Goal: Task Accomplishment & Management: Manage account settings

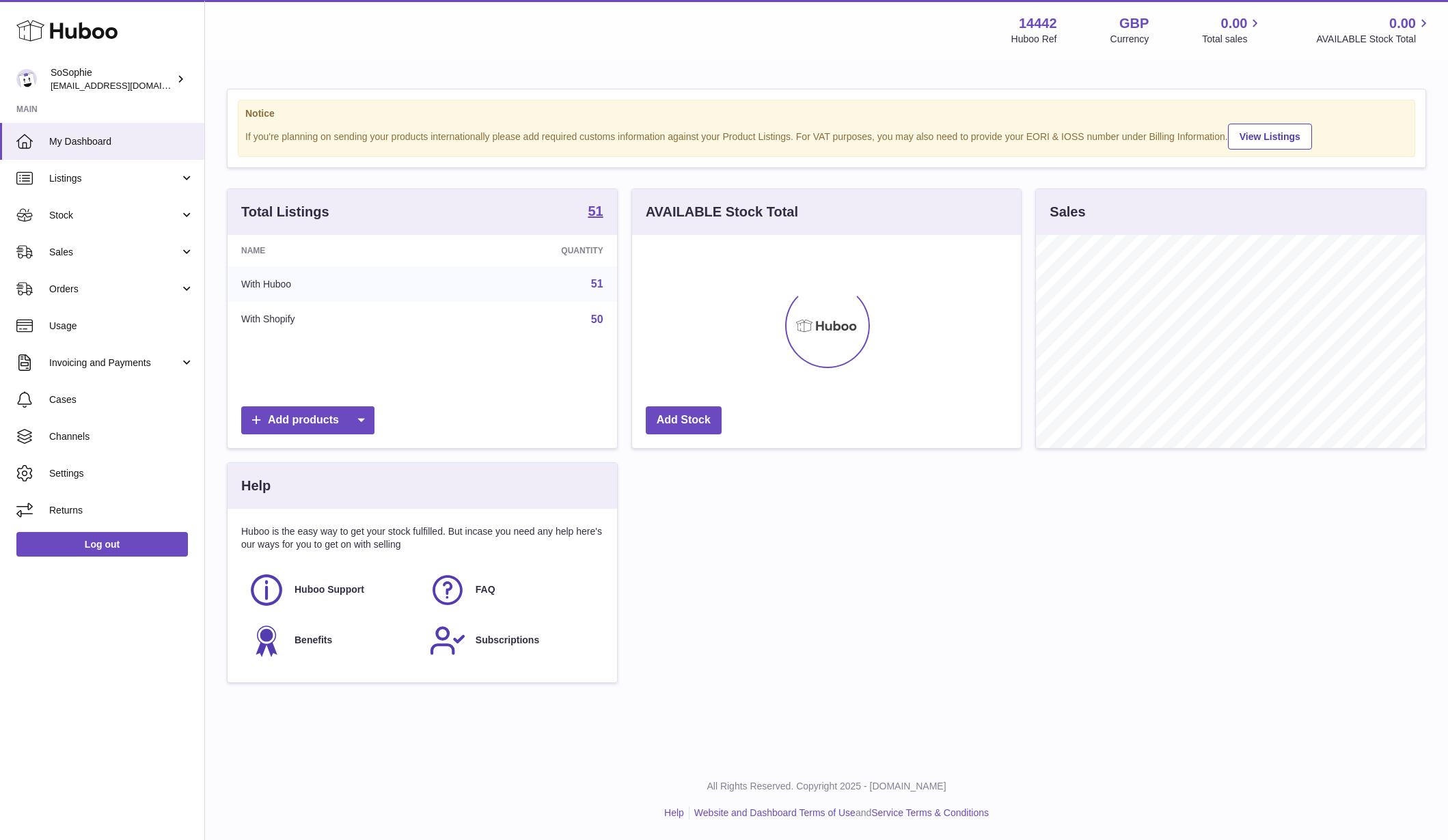
scroll to position [213, 389]
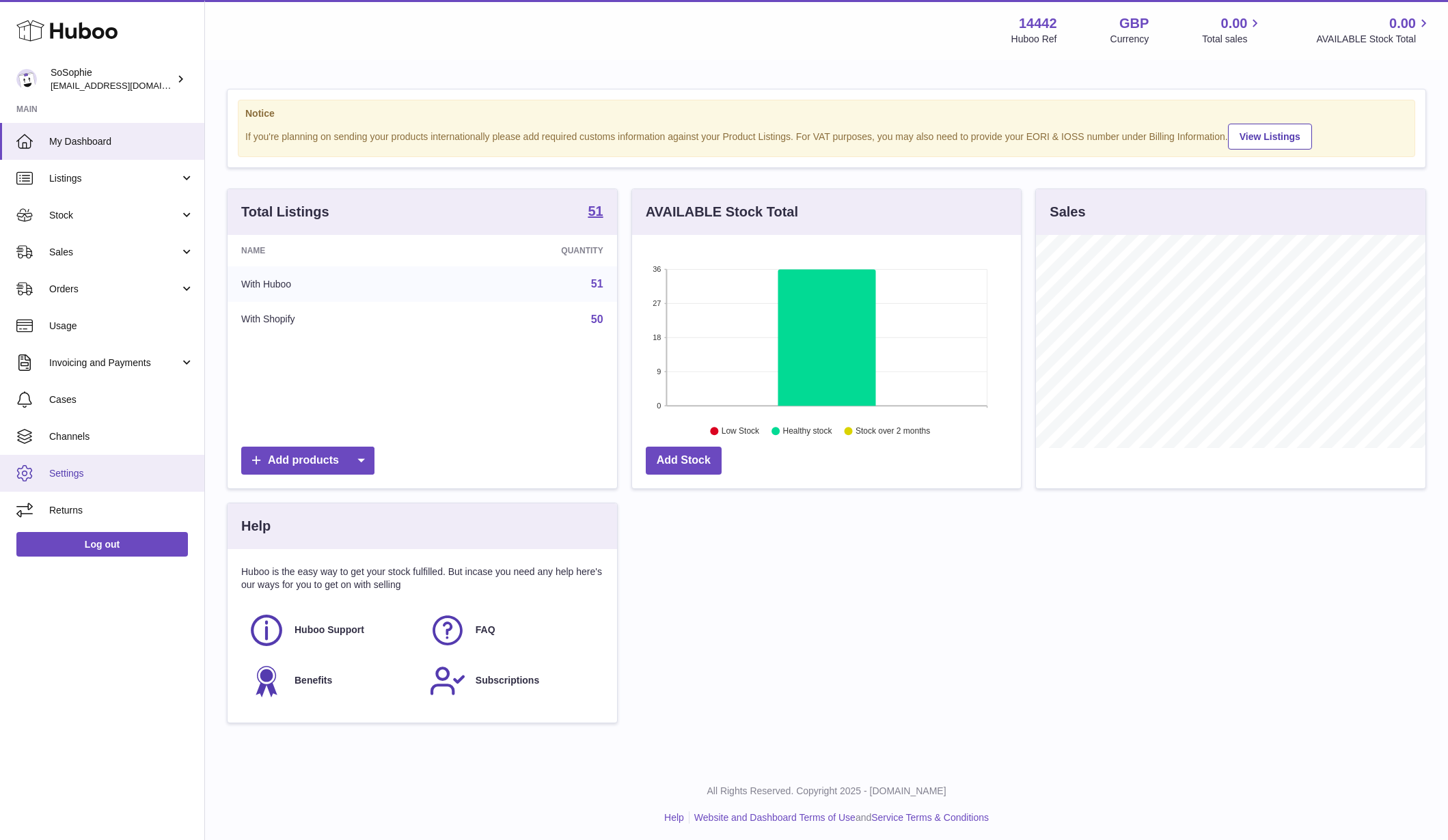
click at [72, 473] on span "Settings" at bounding box center [121, 474] width 145 height 13
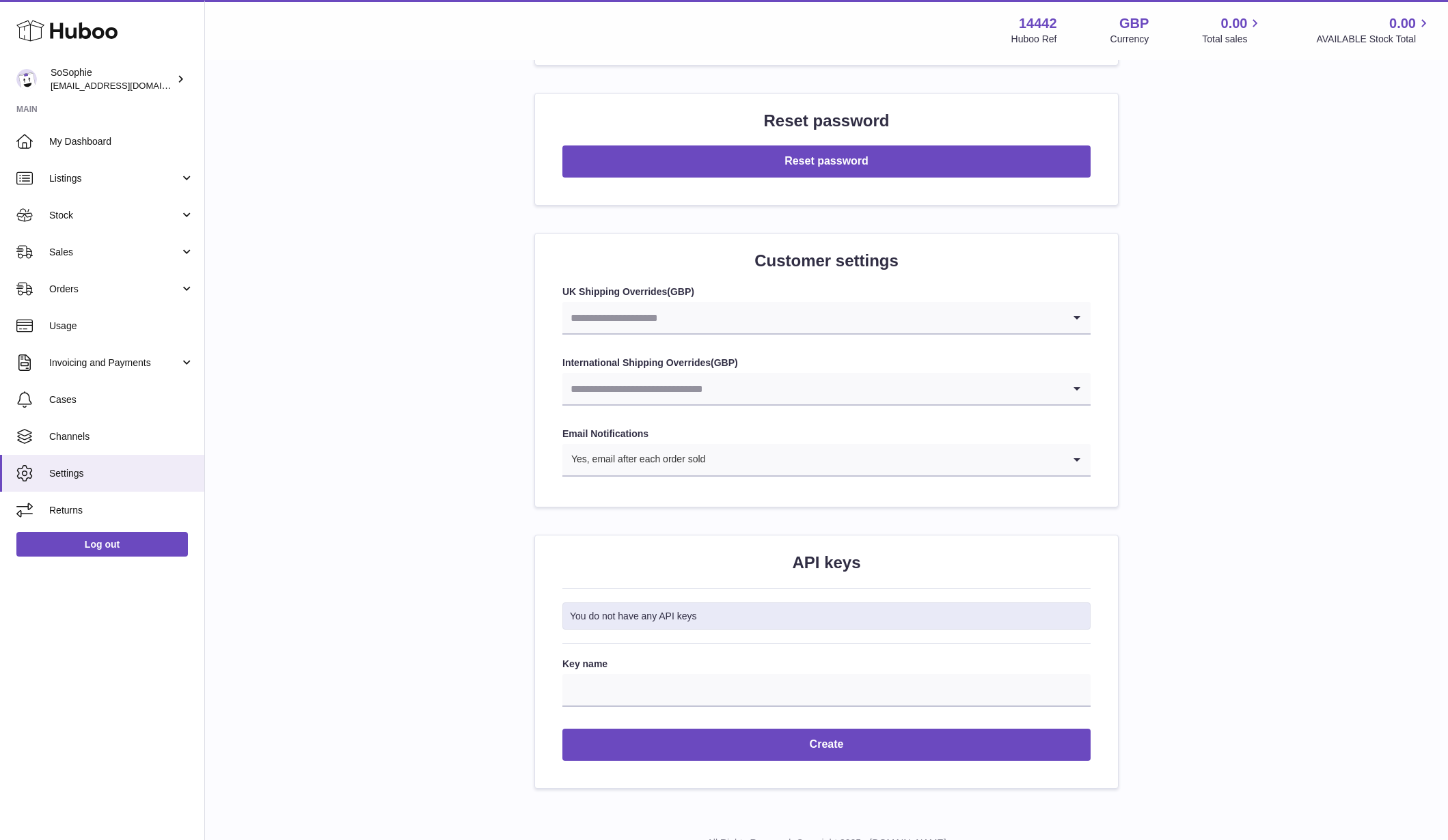
scroll to position [1186, 0]
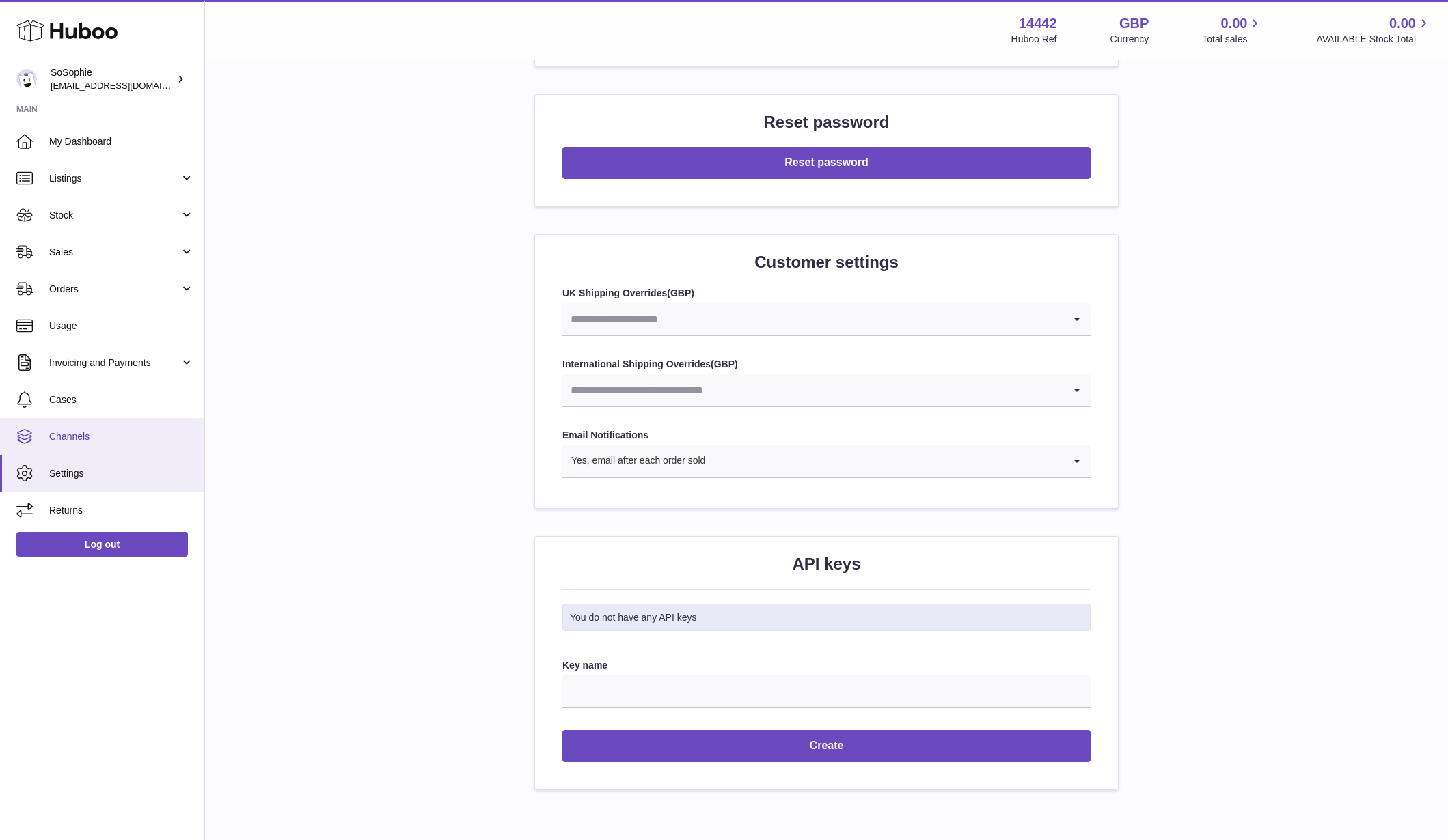
click at [72, 438] on span "Channels" at bounding box center [121, 437] width 145 height 13
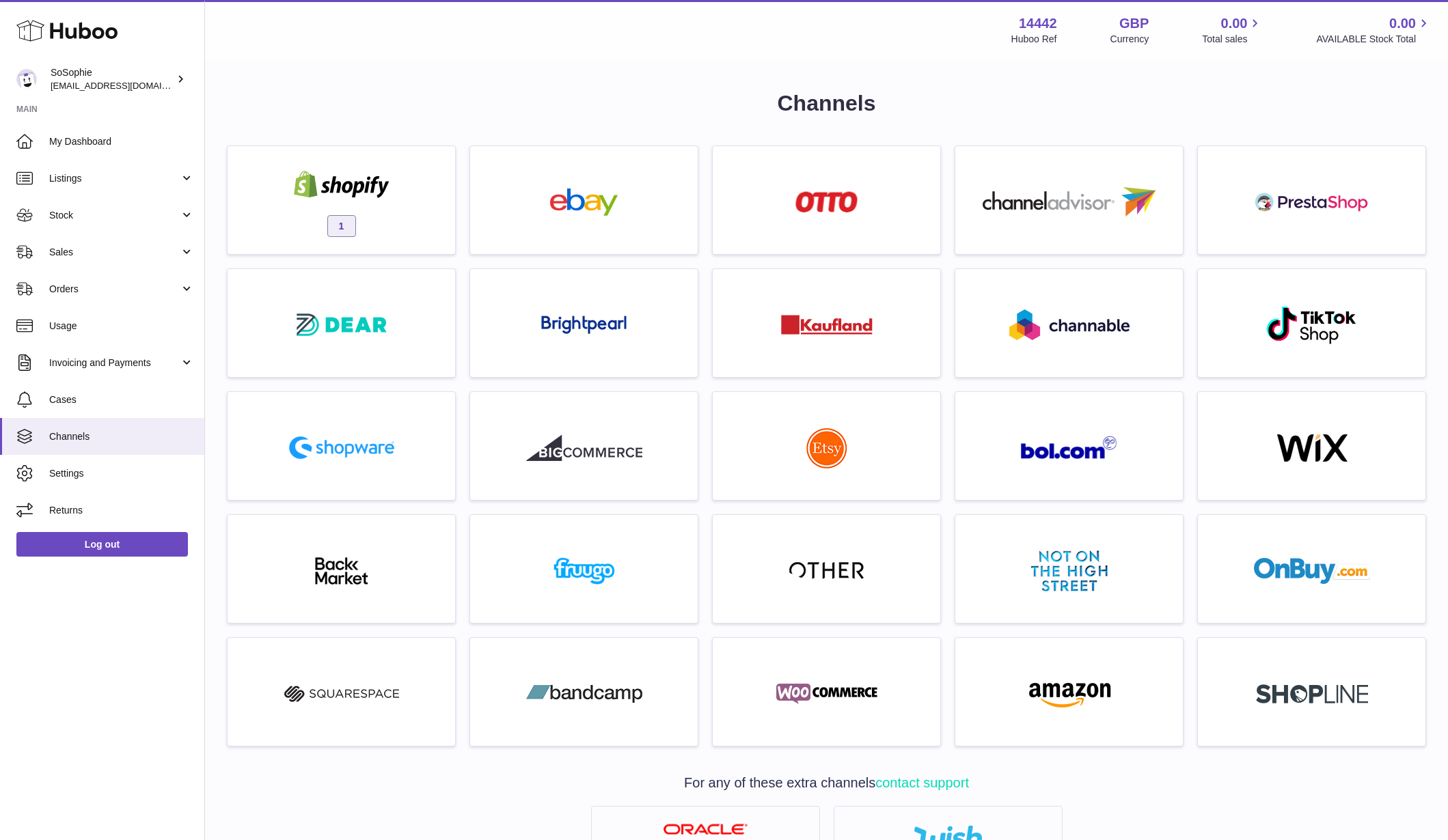
click at [364, 200] on div "1" at bounding box center [341, 204] width 214 height 88
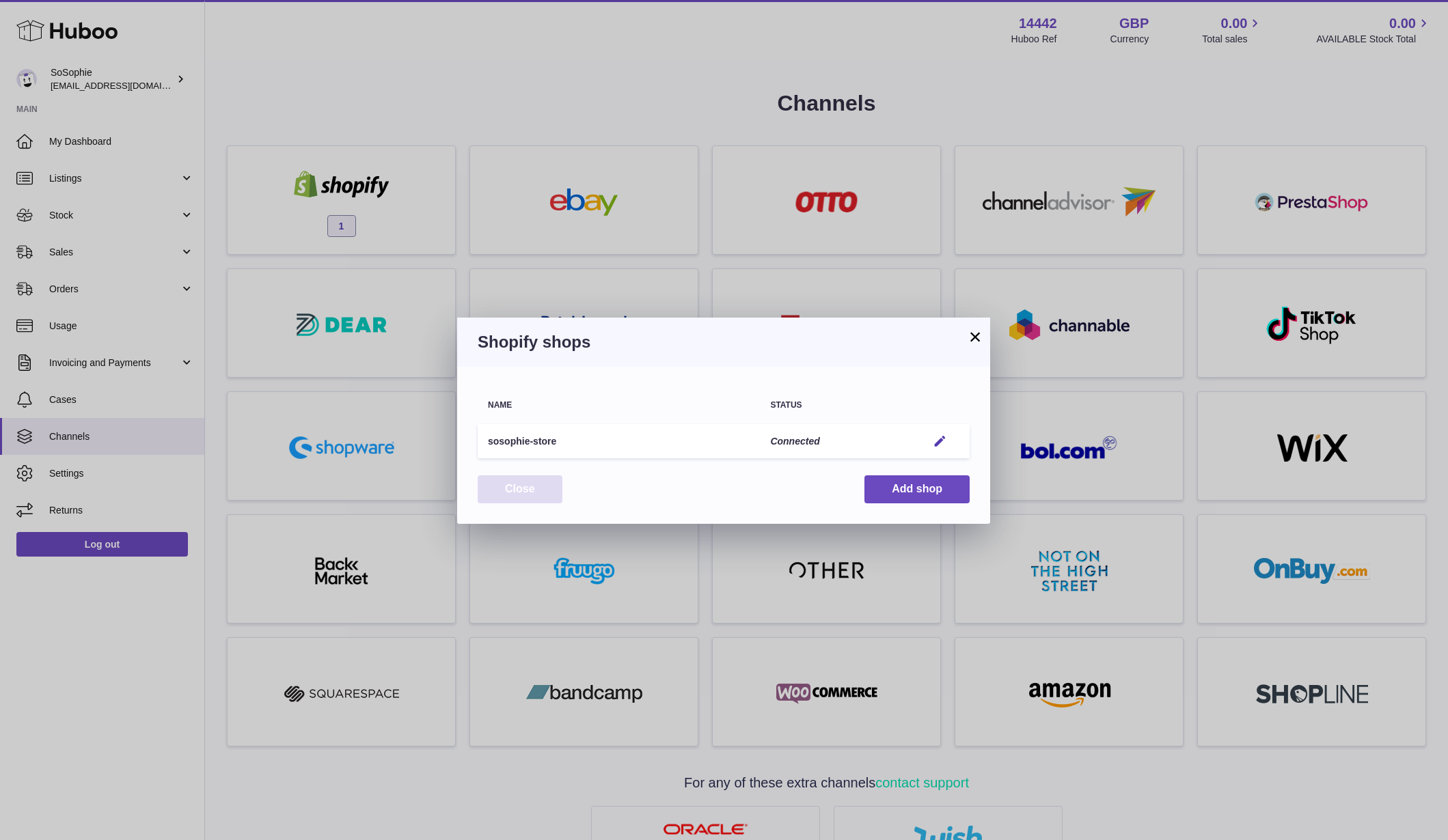
click at [529, 493] on button "Close" at bounding box center [519, 490] width 84 height 28
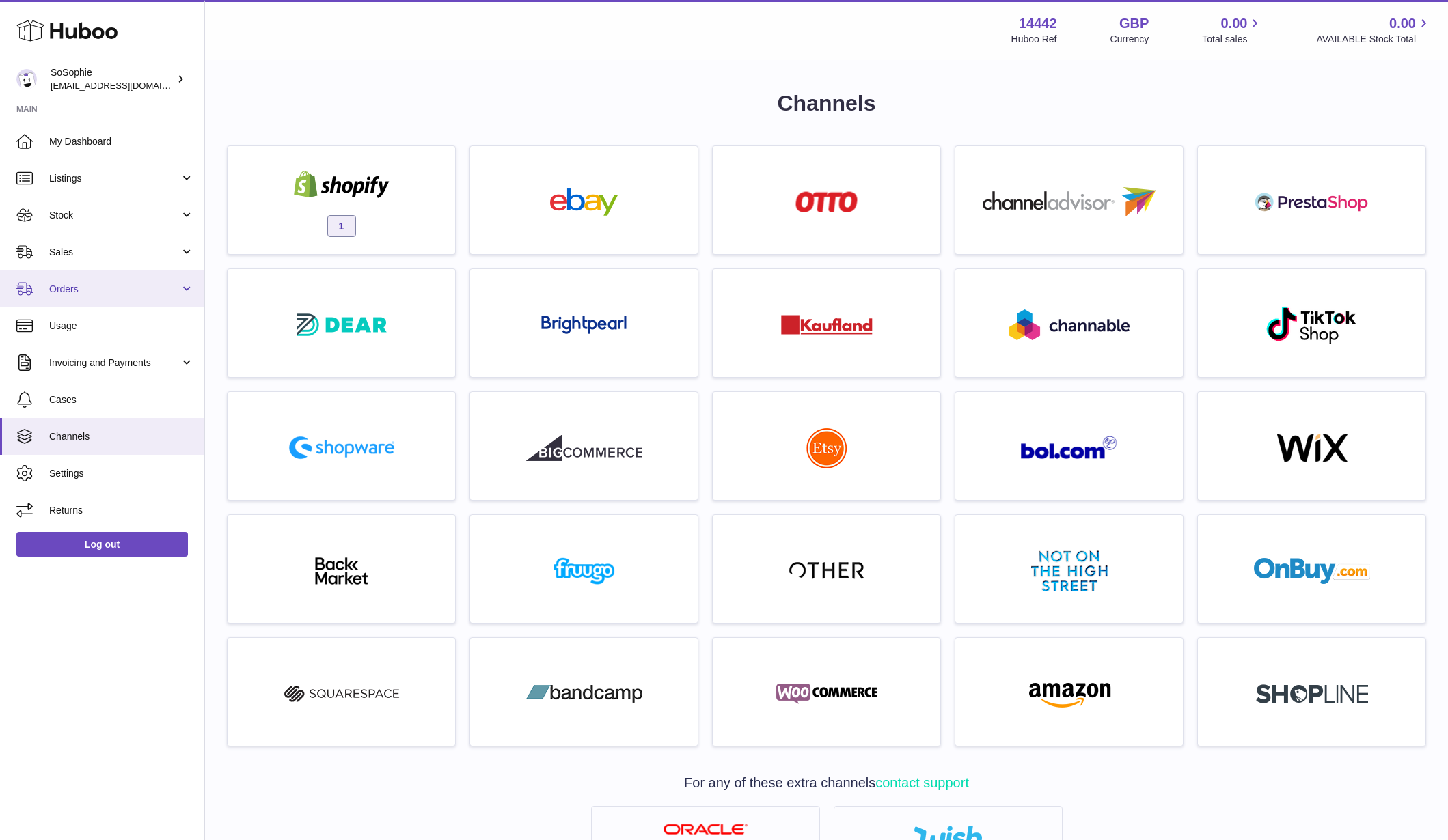
click at [115, 294] on link "Orders" at bounding box center [102, 289] width 205 height 37
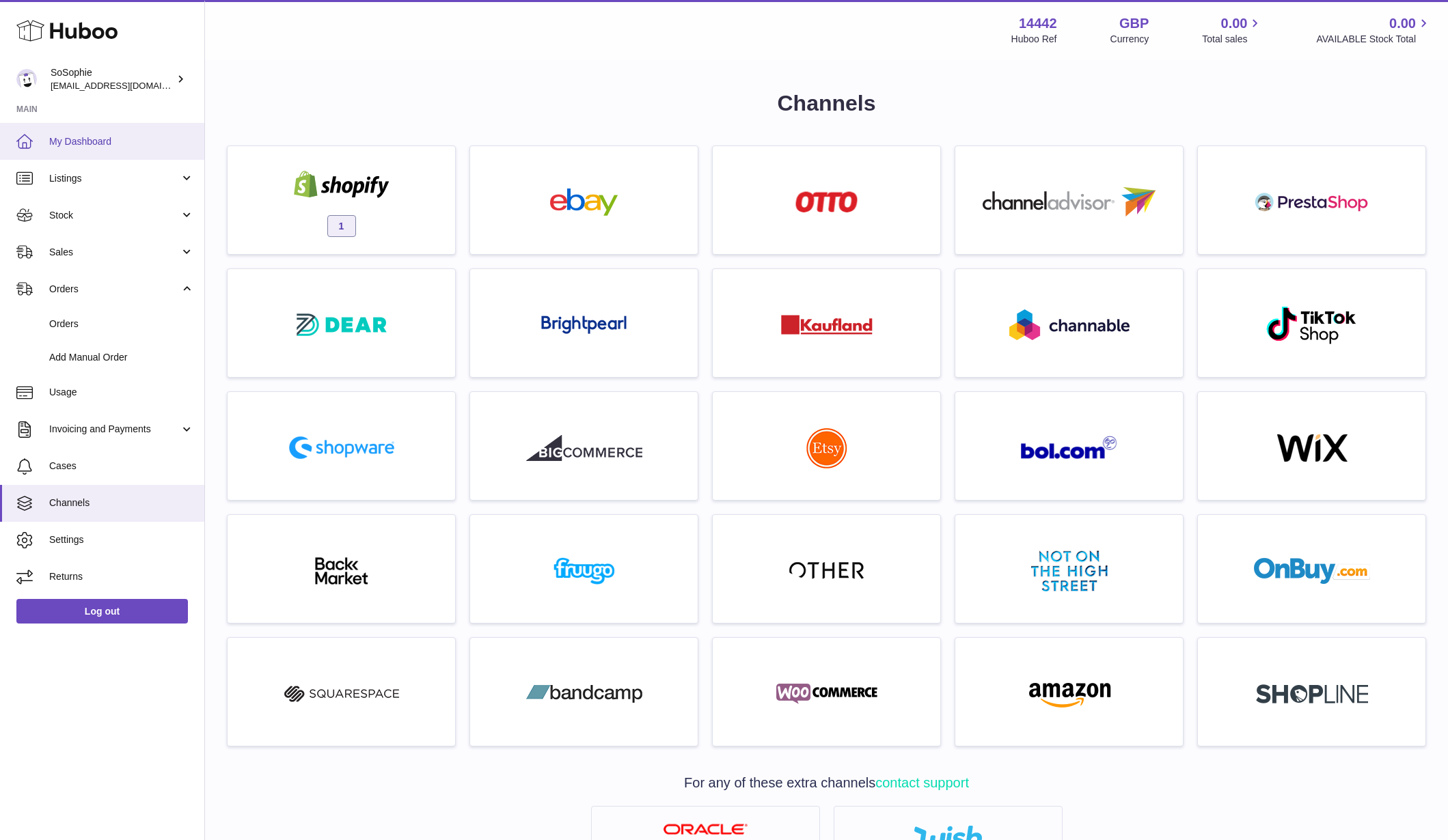
click at [75, 133] on link "My Dashboard" at bounding box center [102, 141] width 205 height 37
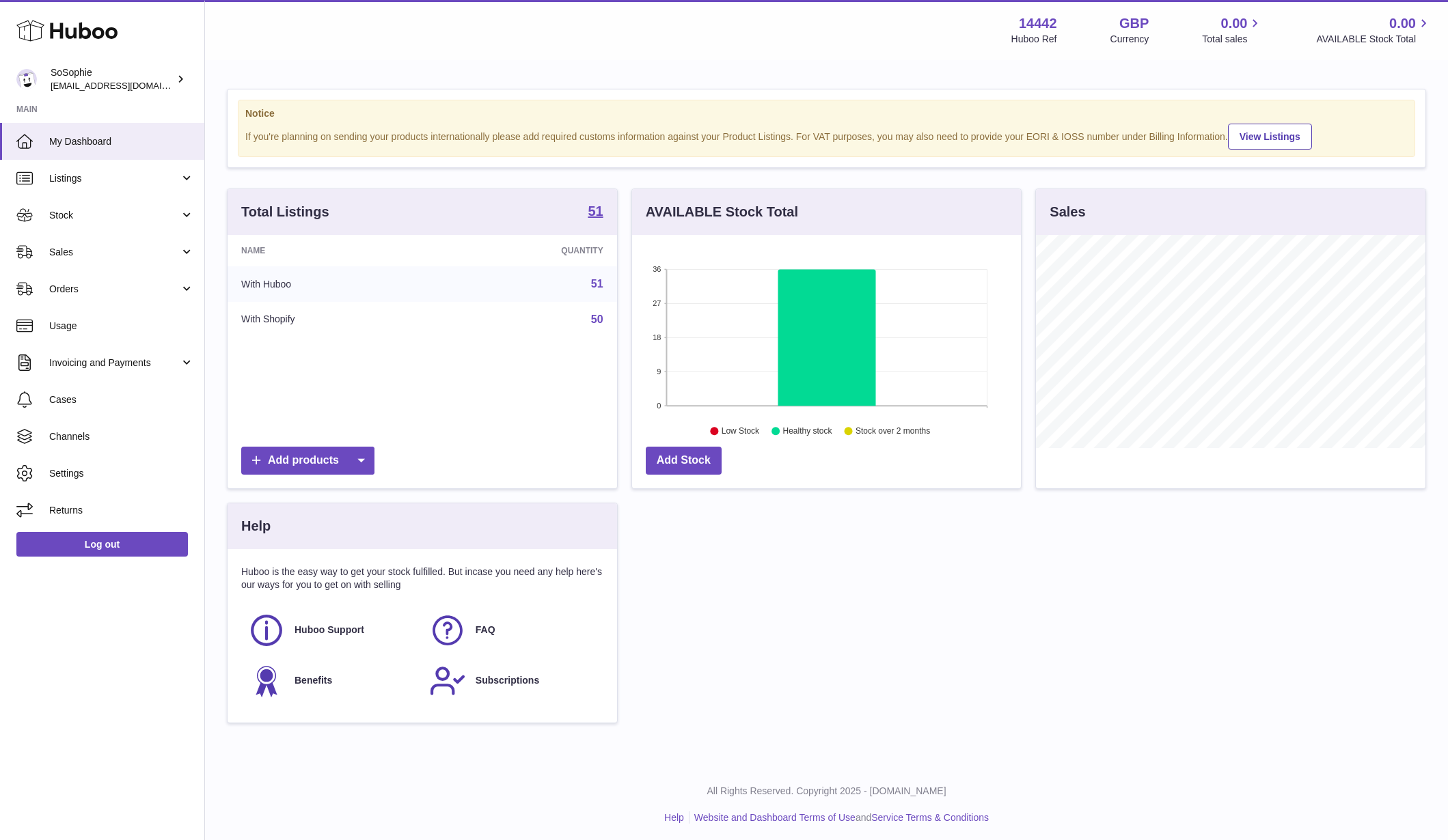
scroll to position [213, 389]
click at [64, 169] on link "Listings" at bounding box center [102, 178] width 205 height 37
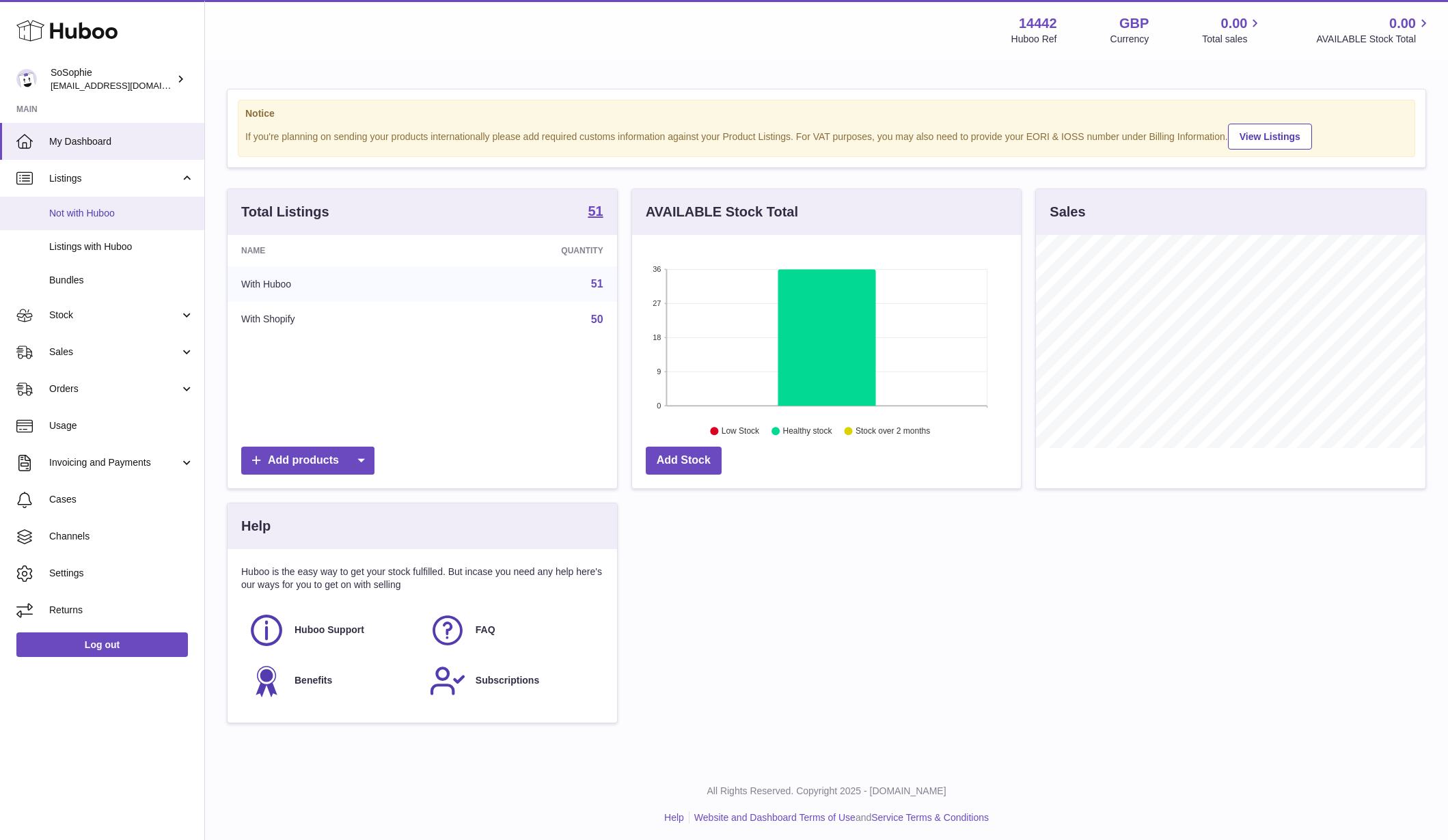
click at [80, 211] on span "Not with Huboo" at bounding box center [121, 214] width 145 height 13
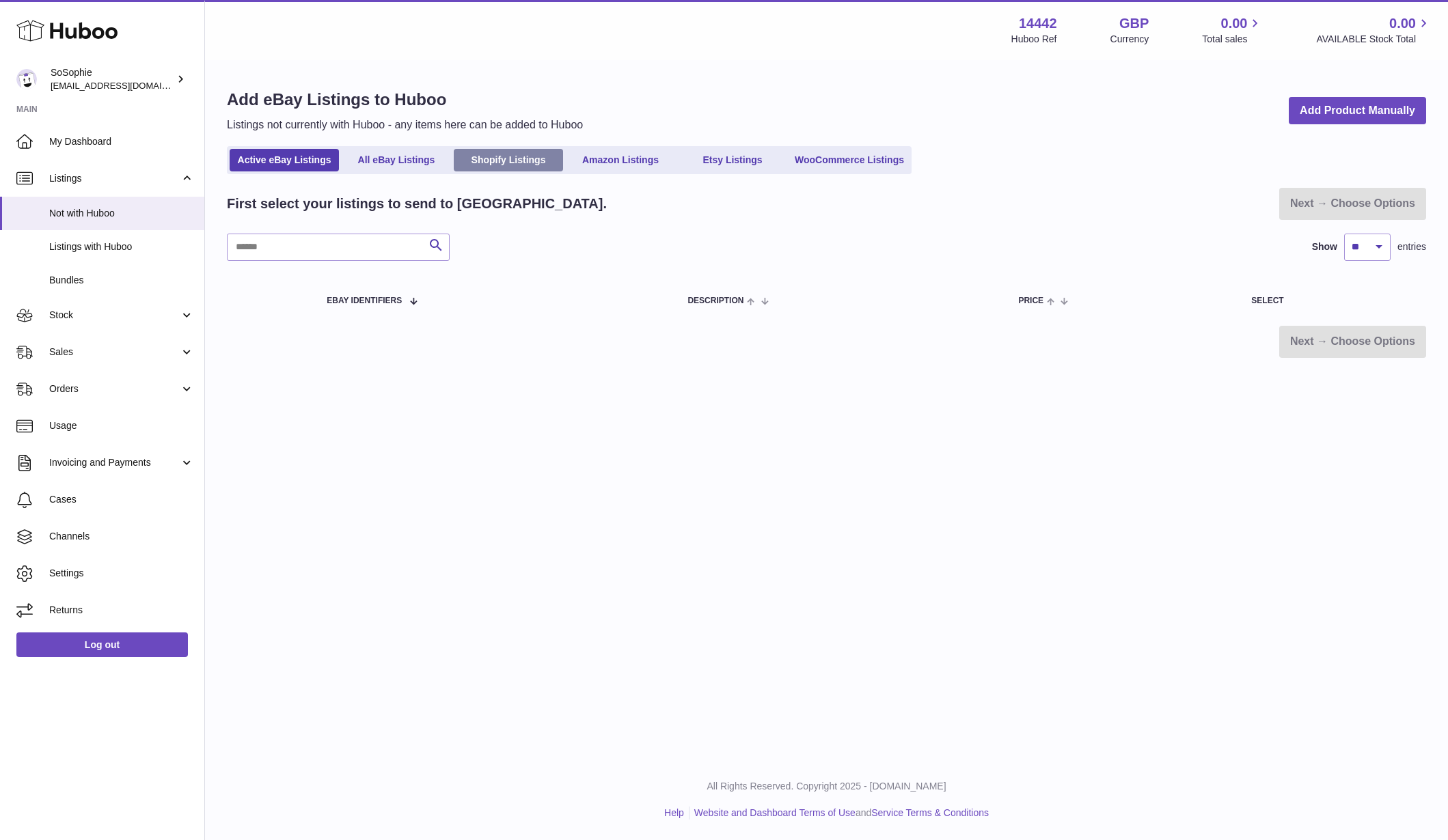
click at [508, 161] on link "Shopify Listings" at bounding box center [509, 160] width 109 height 22
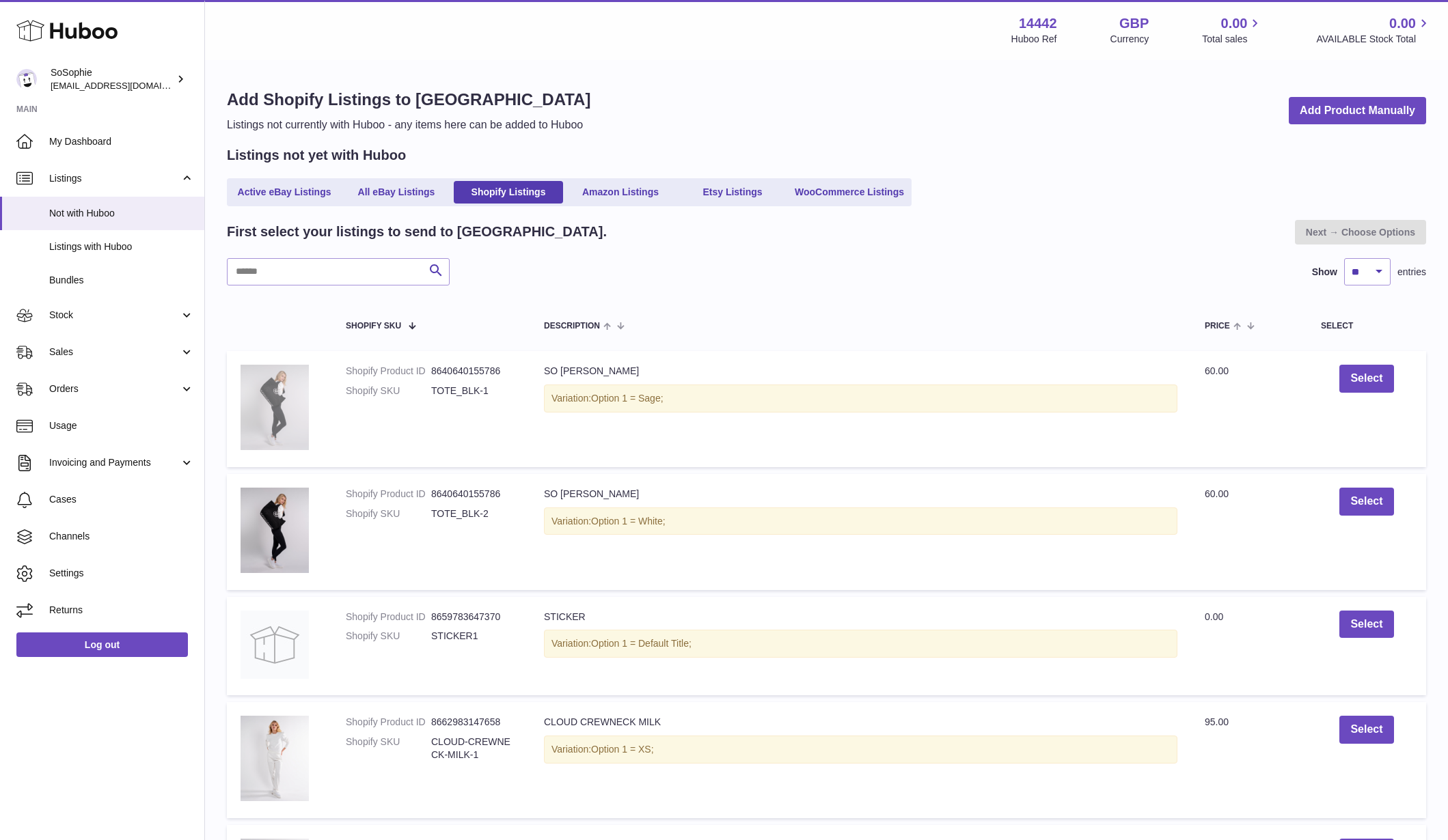
click at [261, 394] on img at bounding box center [274, 407] width 68 height 85
click at [271, 185] on link "Active eBay Listings" at bounding box center [284, 192] width 109 height 22
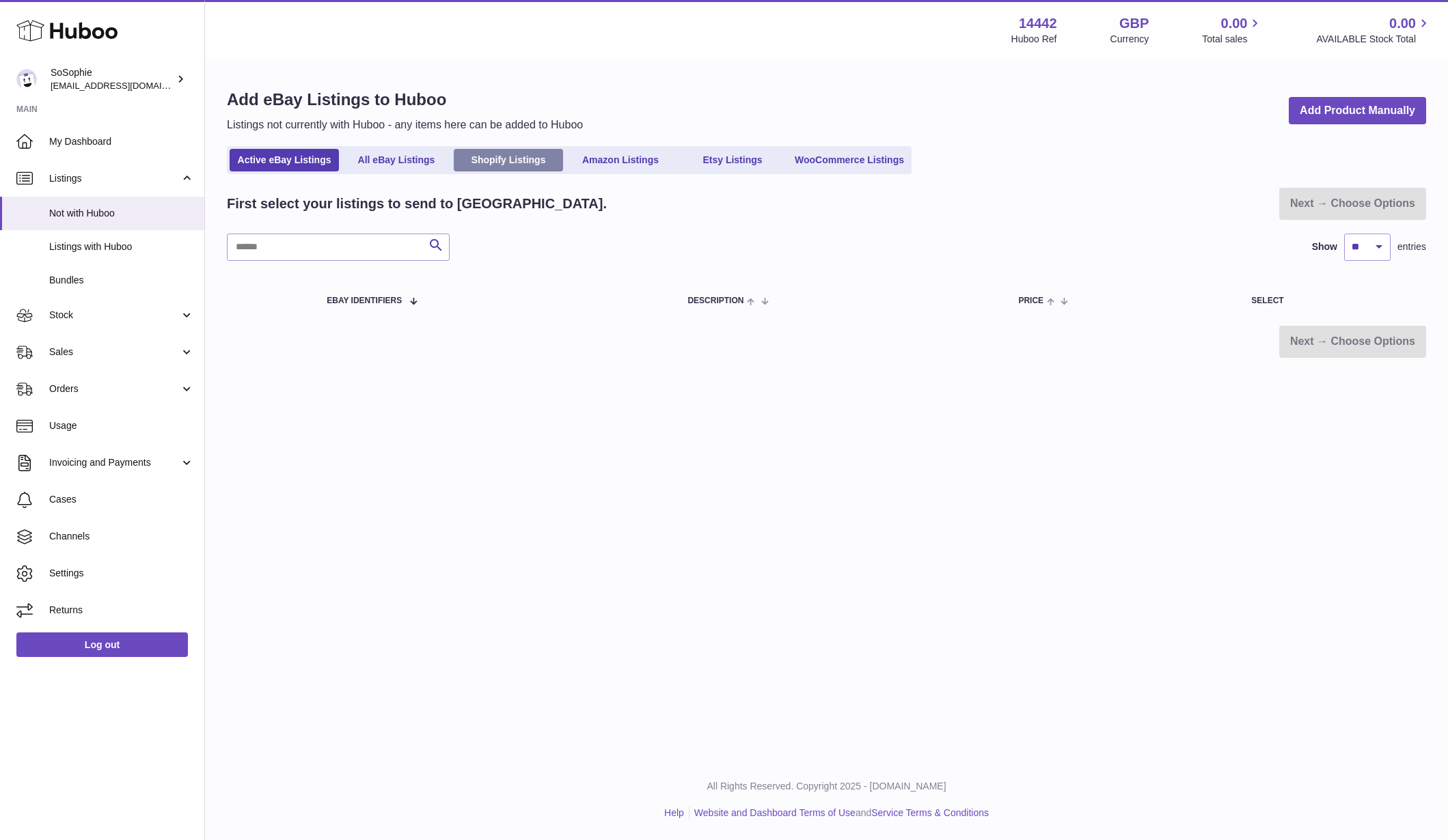
click at [518, 158] on link "Shopify Listings" at bounding box center [509, 160] width 109 height 22
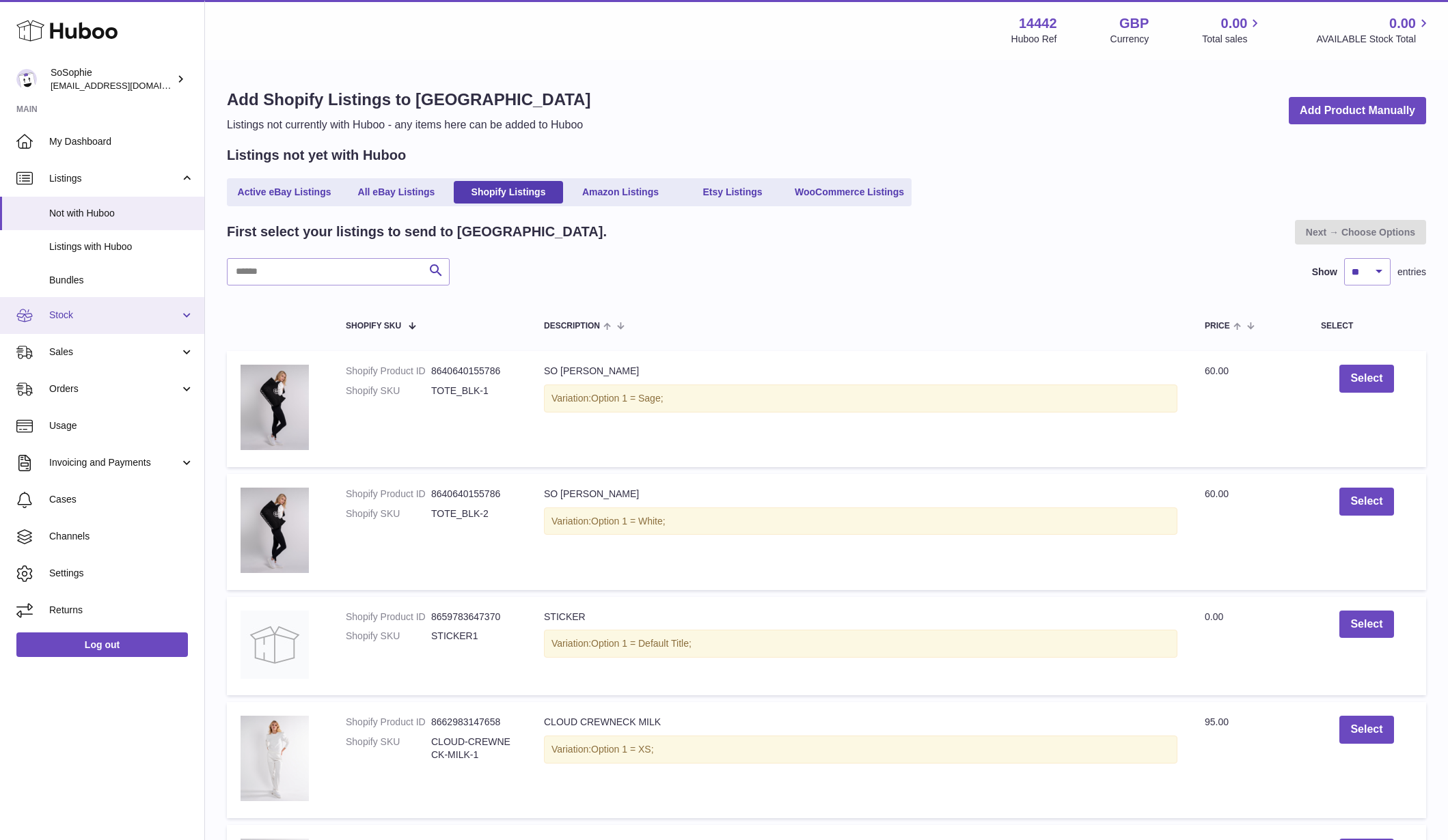
click at [106, 312] on span "Stock" at bounding box center [114, 316] width 131 height 13
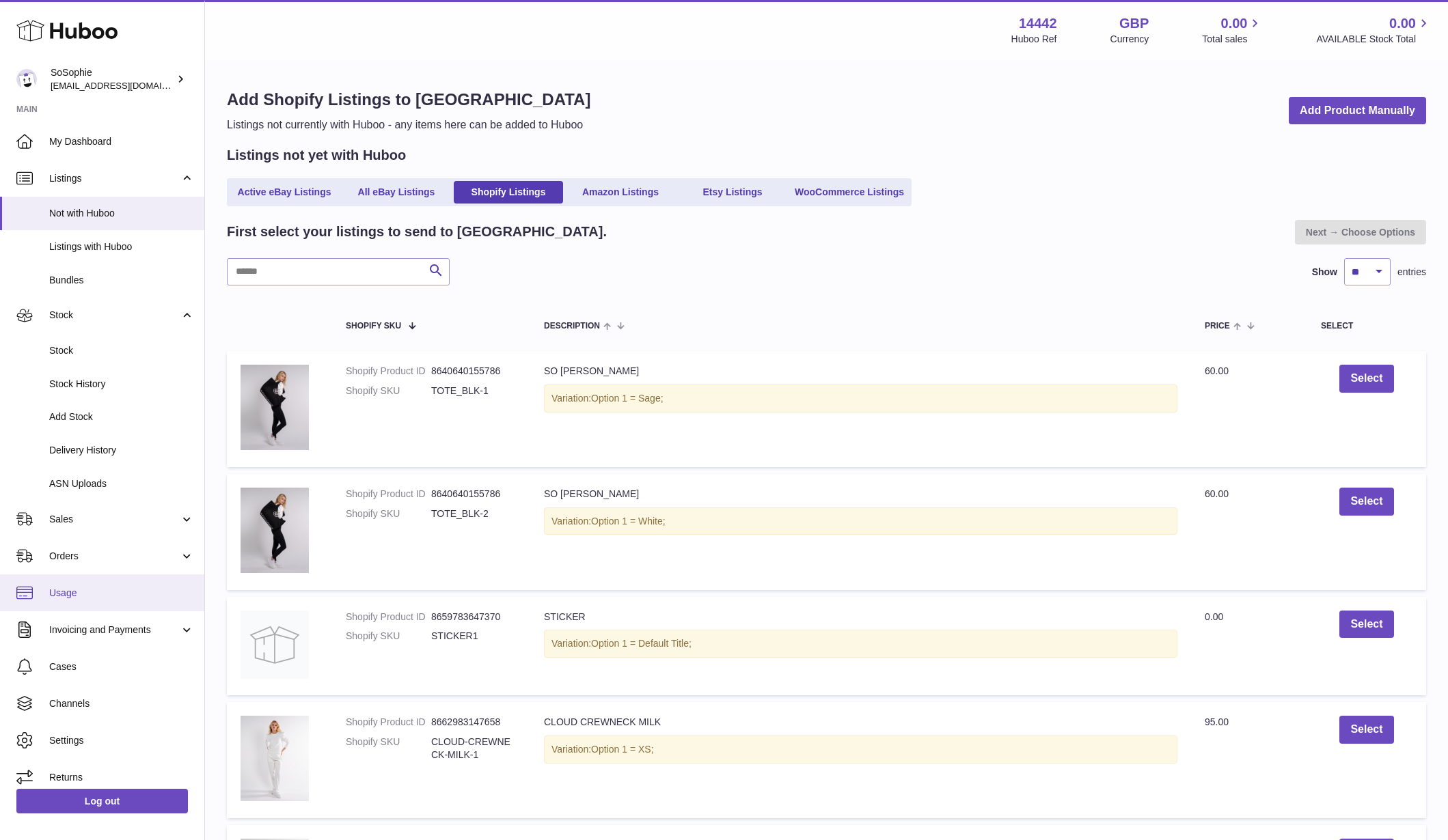
click at [94, 587] on span "Usage" at bounding box center [121, 593] width 145 height 13
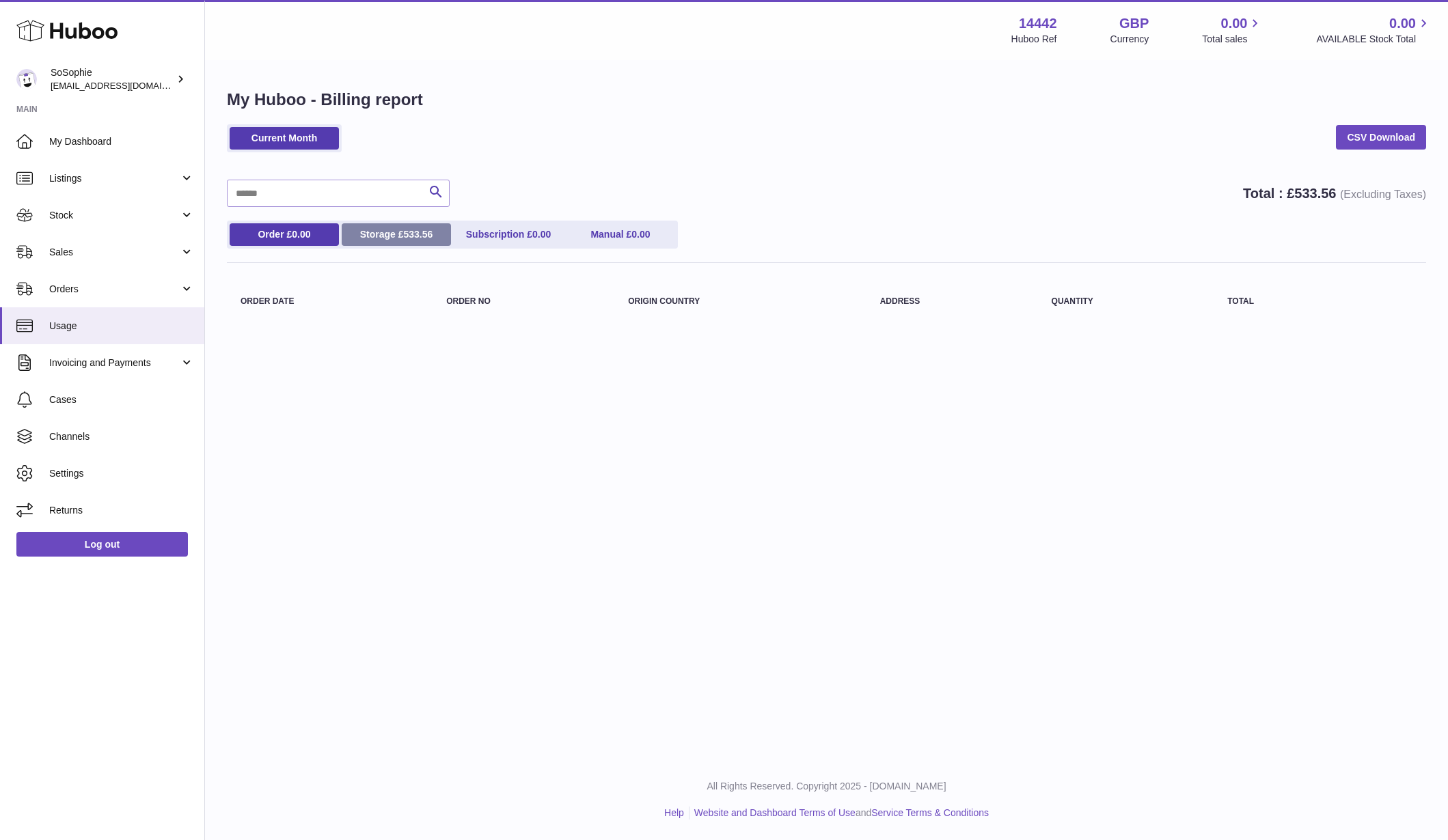
click at [376, 232] on link "Storage £ 533.56" at bounding box center [396, 234] width 109 height 22
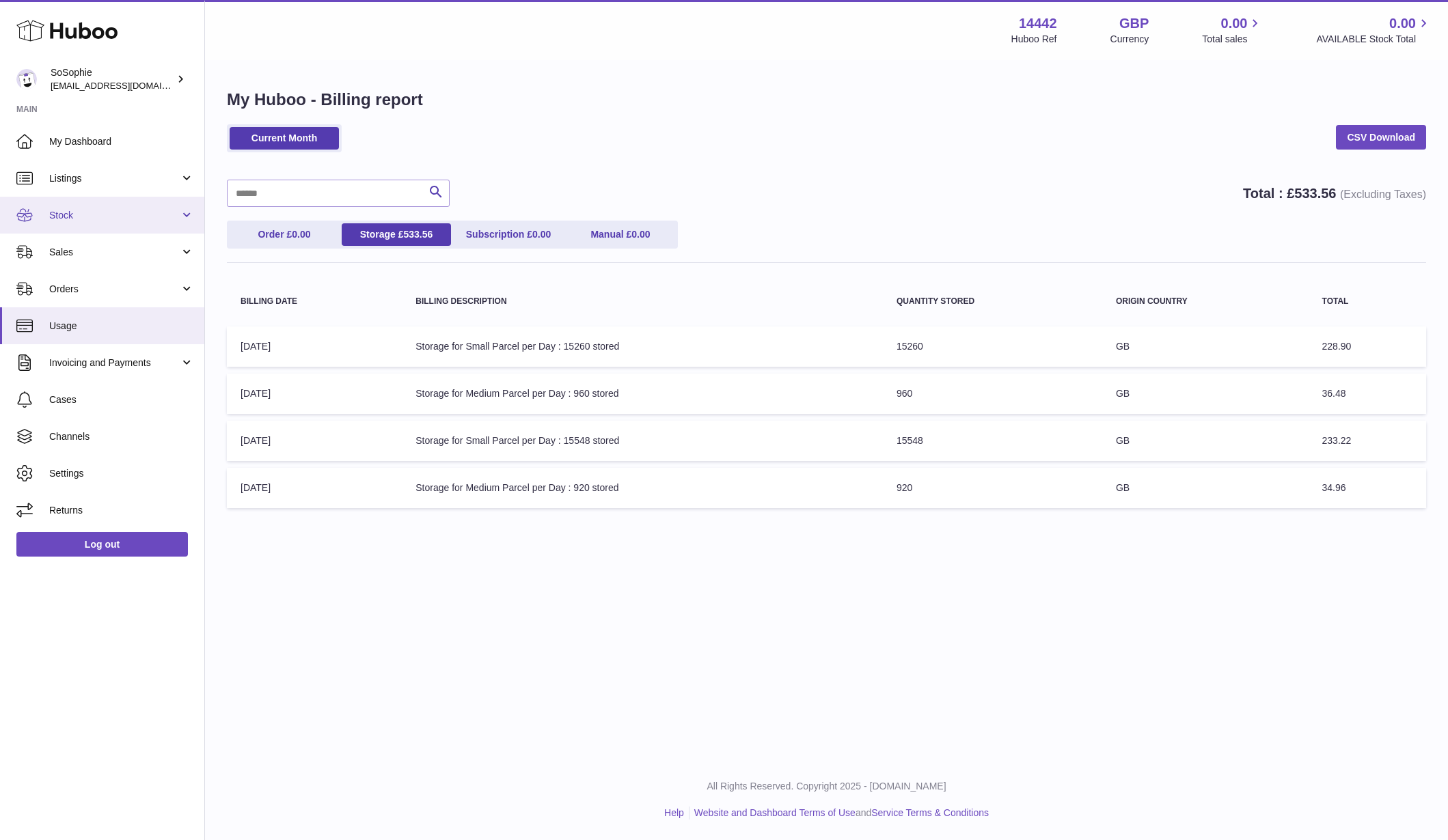
click at [148, 212] on span "Stock" at bounding box center [114, 215] width 131 height 13
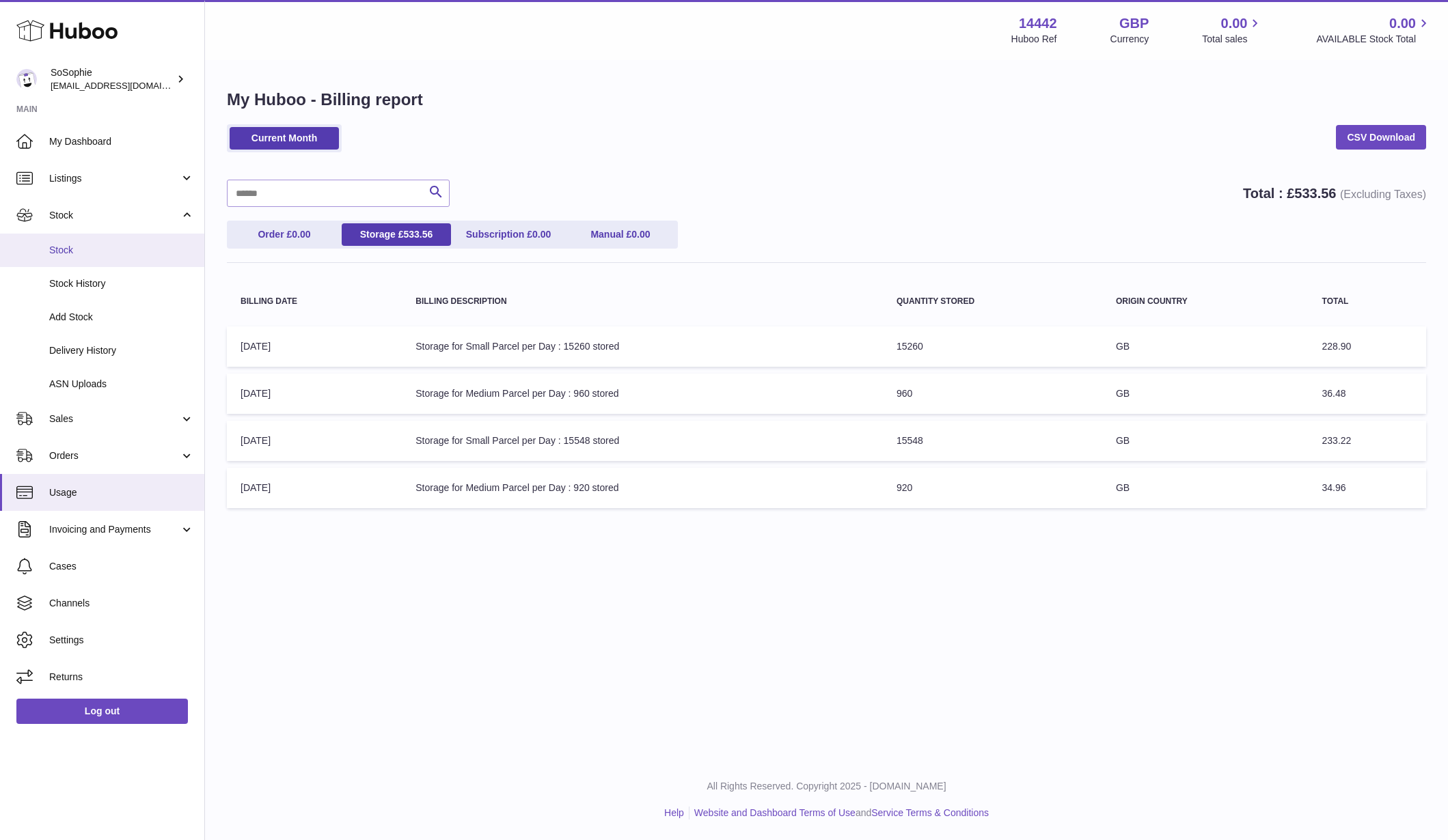
click at [102, 246] on span "Stock" at bounding box center [121, 250] width 145 height 13
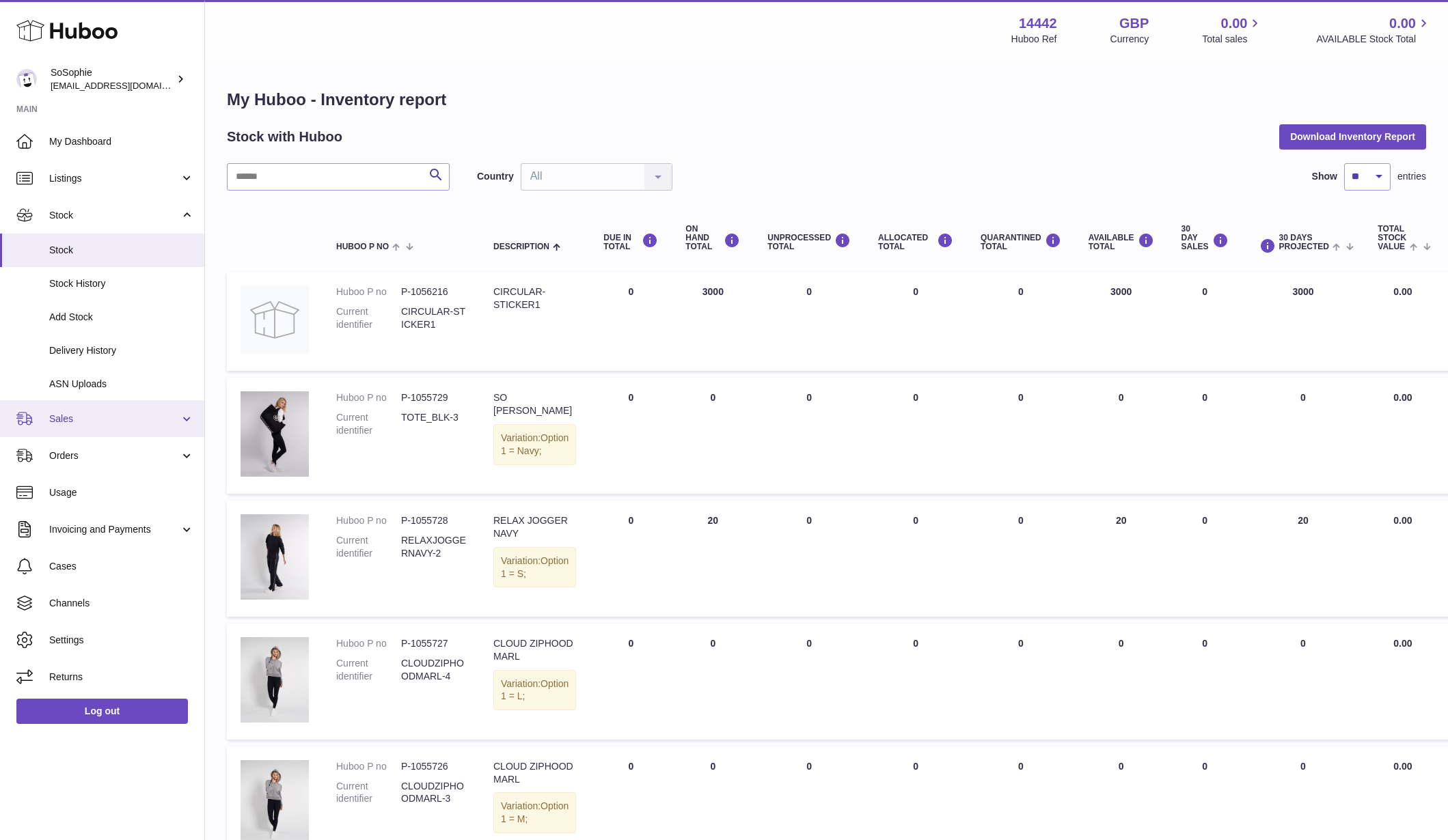
click at [89, 408] on link "Sales" at bounding box center [102, 418] width 205 height 37
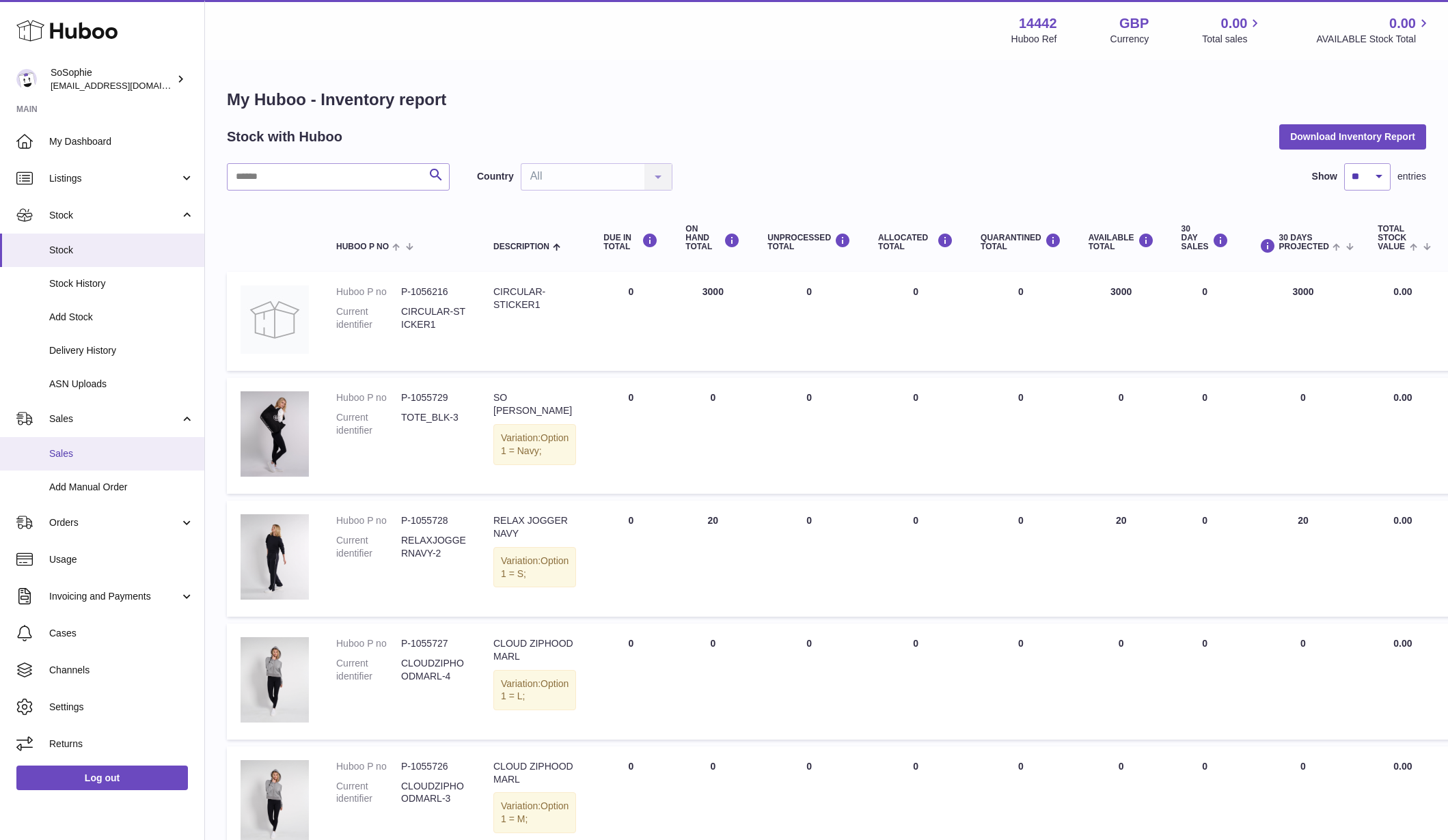
click at [72, 447] on span "Sales" at bounding box center [121, 454] width 145 height 13
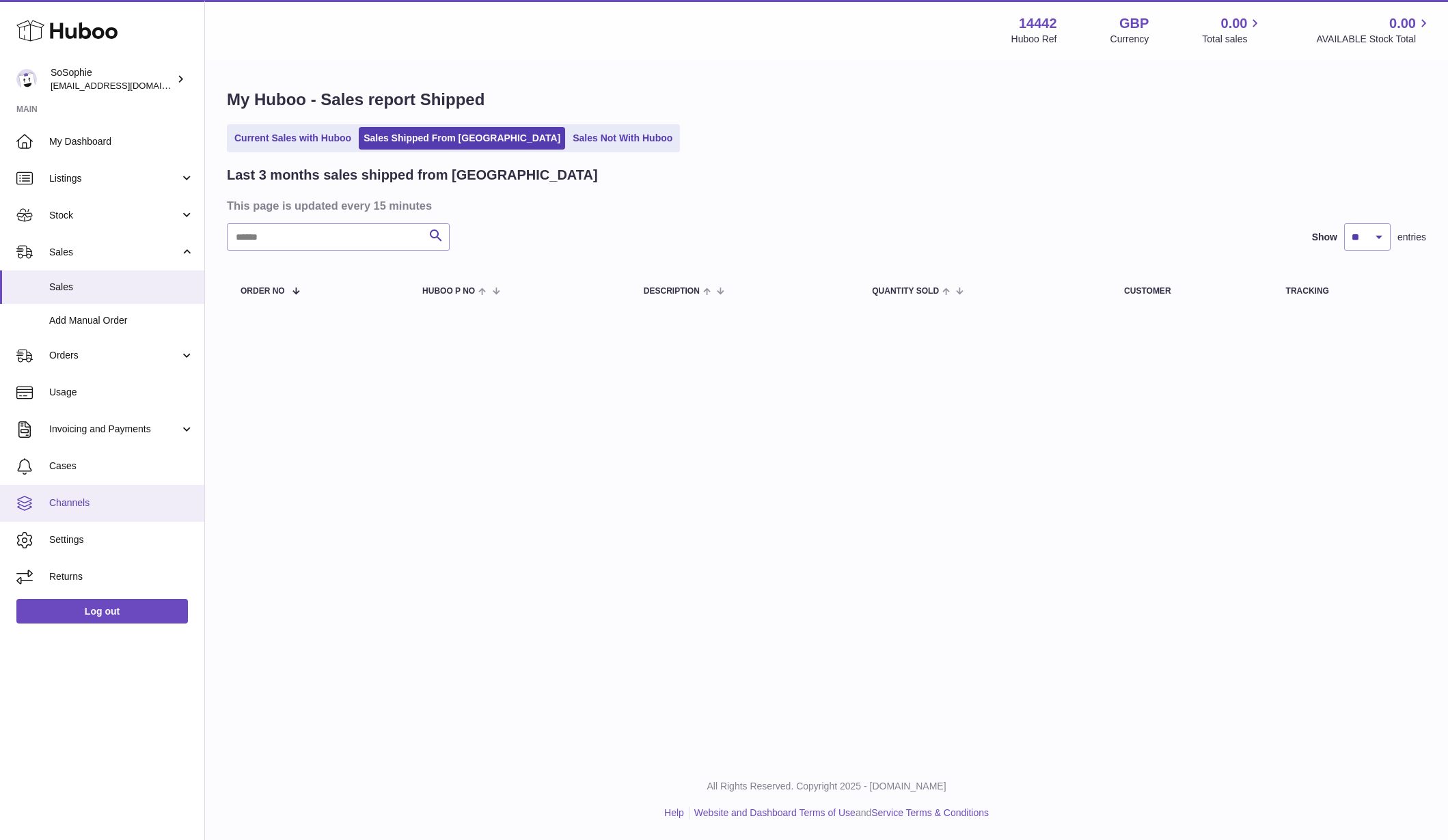
click at [92, 499] on span "Channels" at bounding box center [121, 504] width 145 height 13
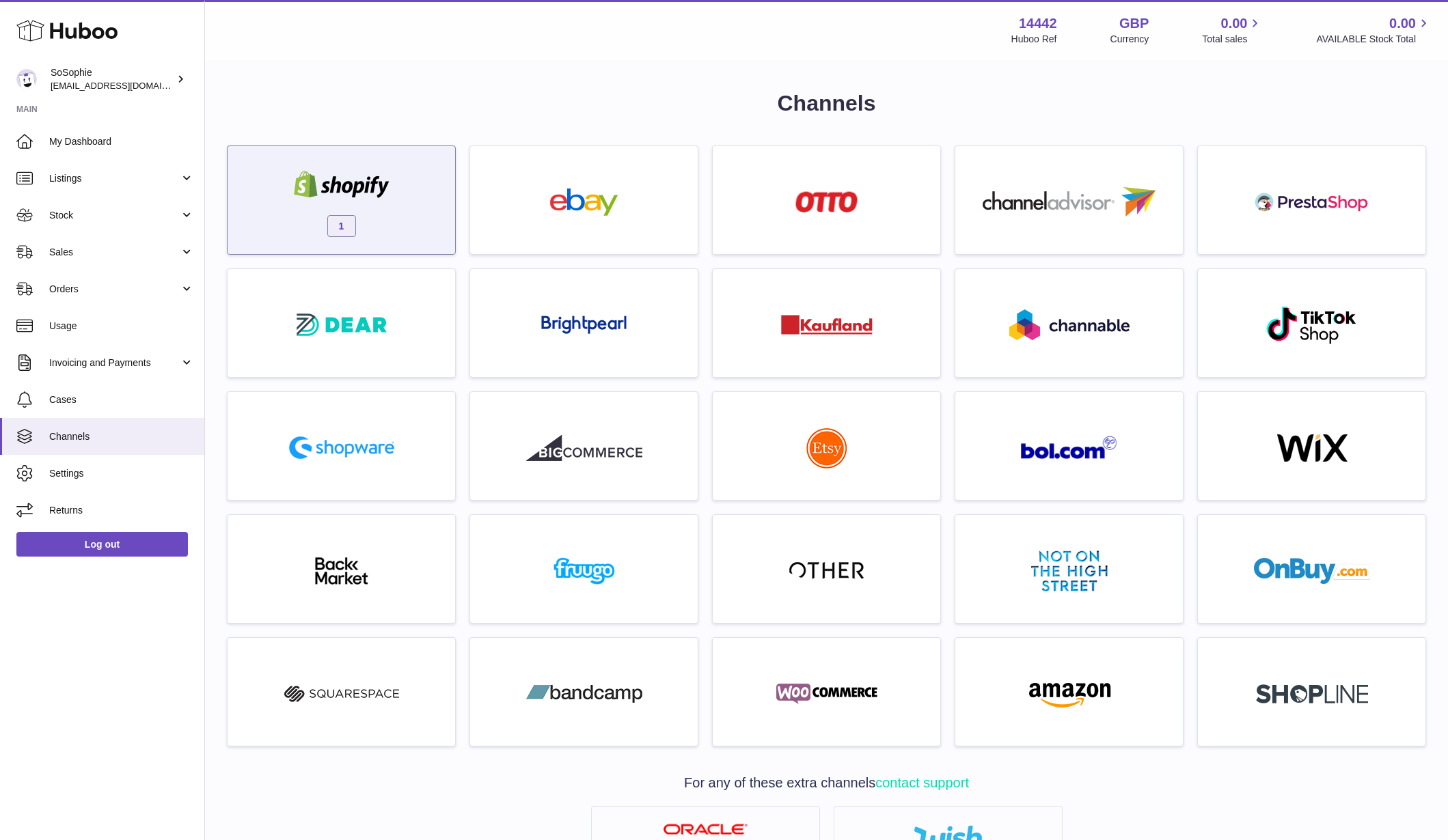
click at [391, 232] on div "1" at bounding box center [341, 204] width 214 height 88
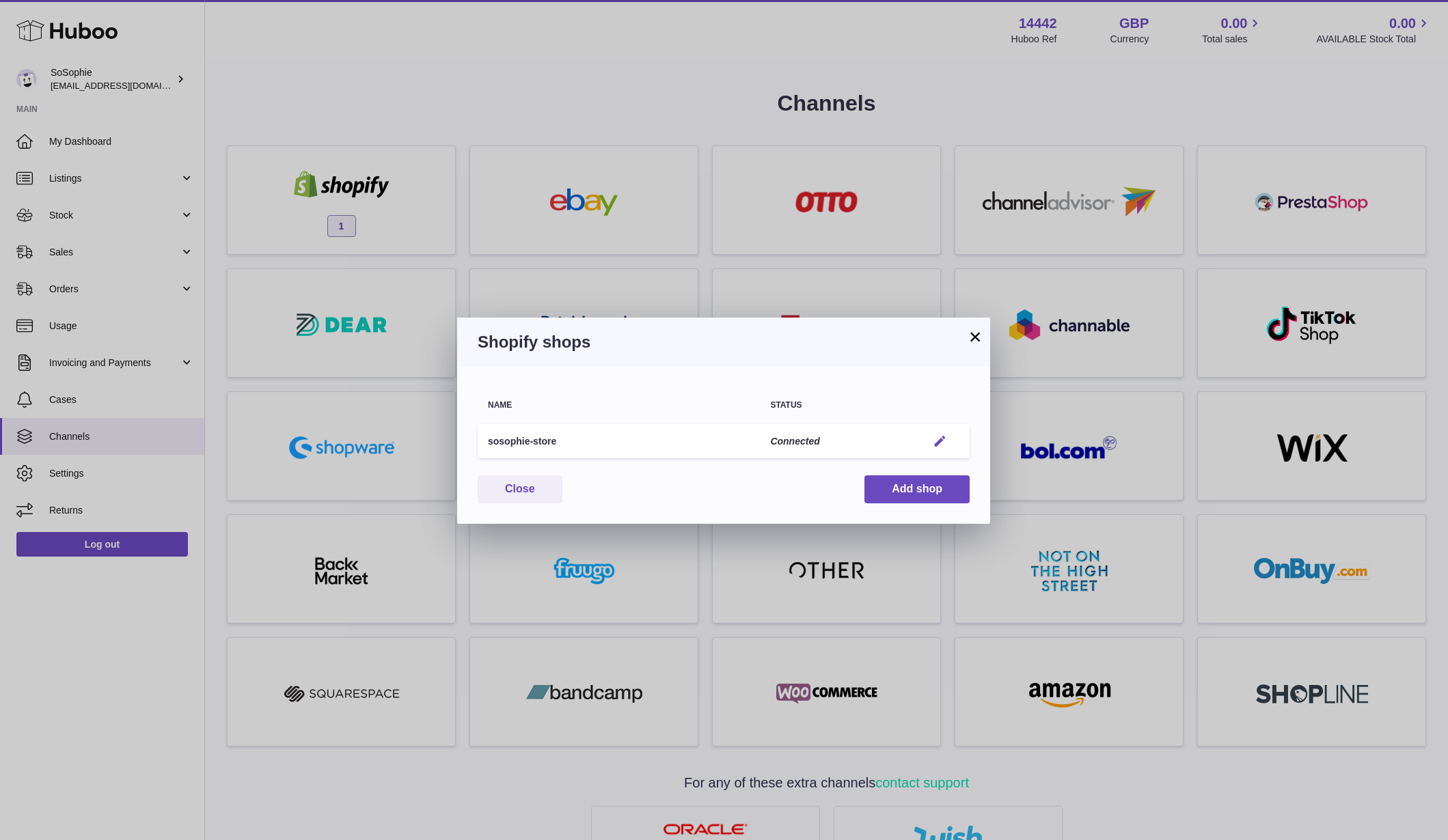
click at [937, 441] on em "button" at bounding box center [939, 441] width 14 height 14
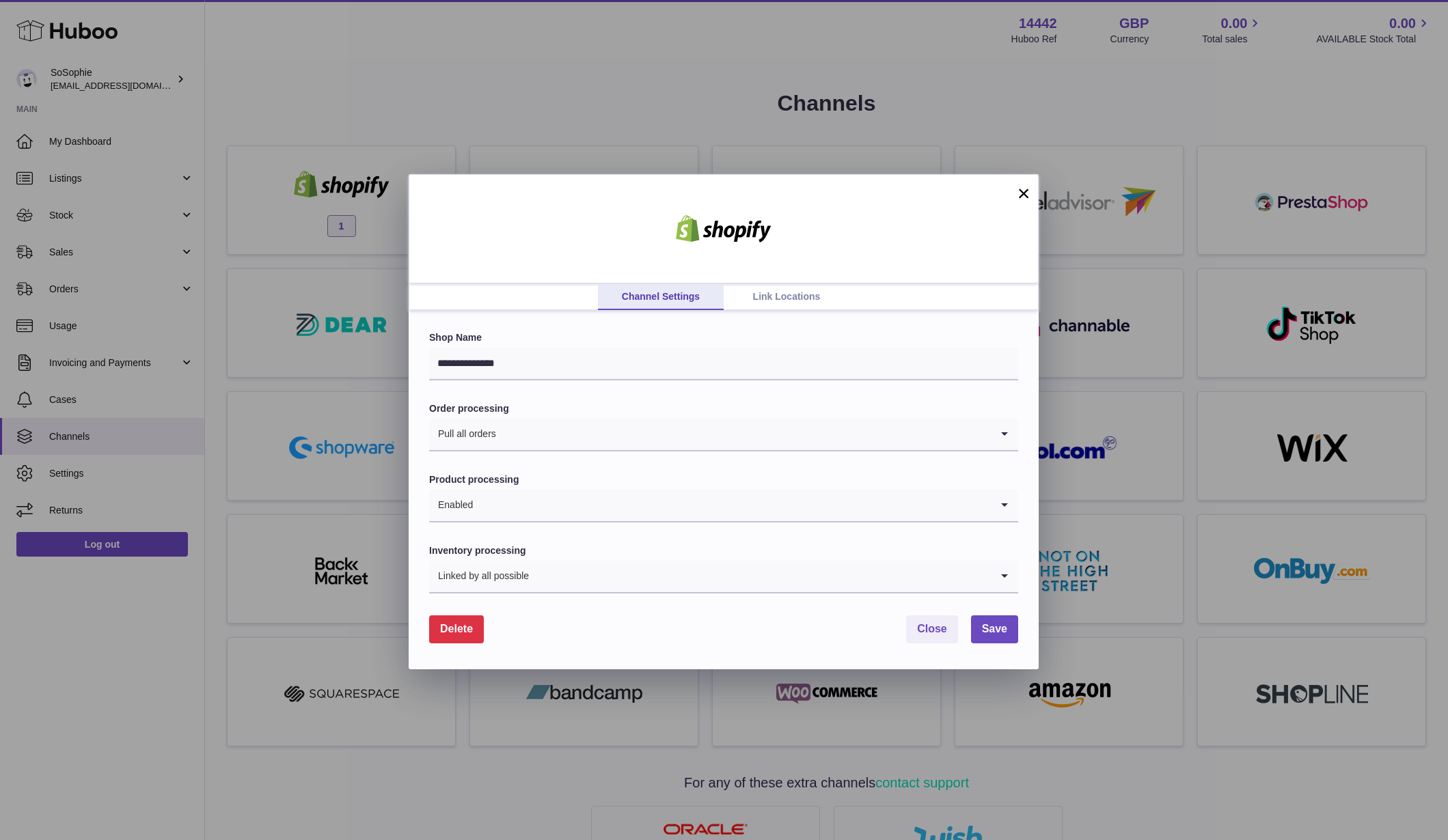
click at [789, 298] on link "Link Locations" at bounding box center [786, 297] width 126 height 26
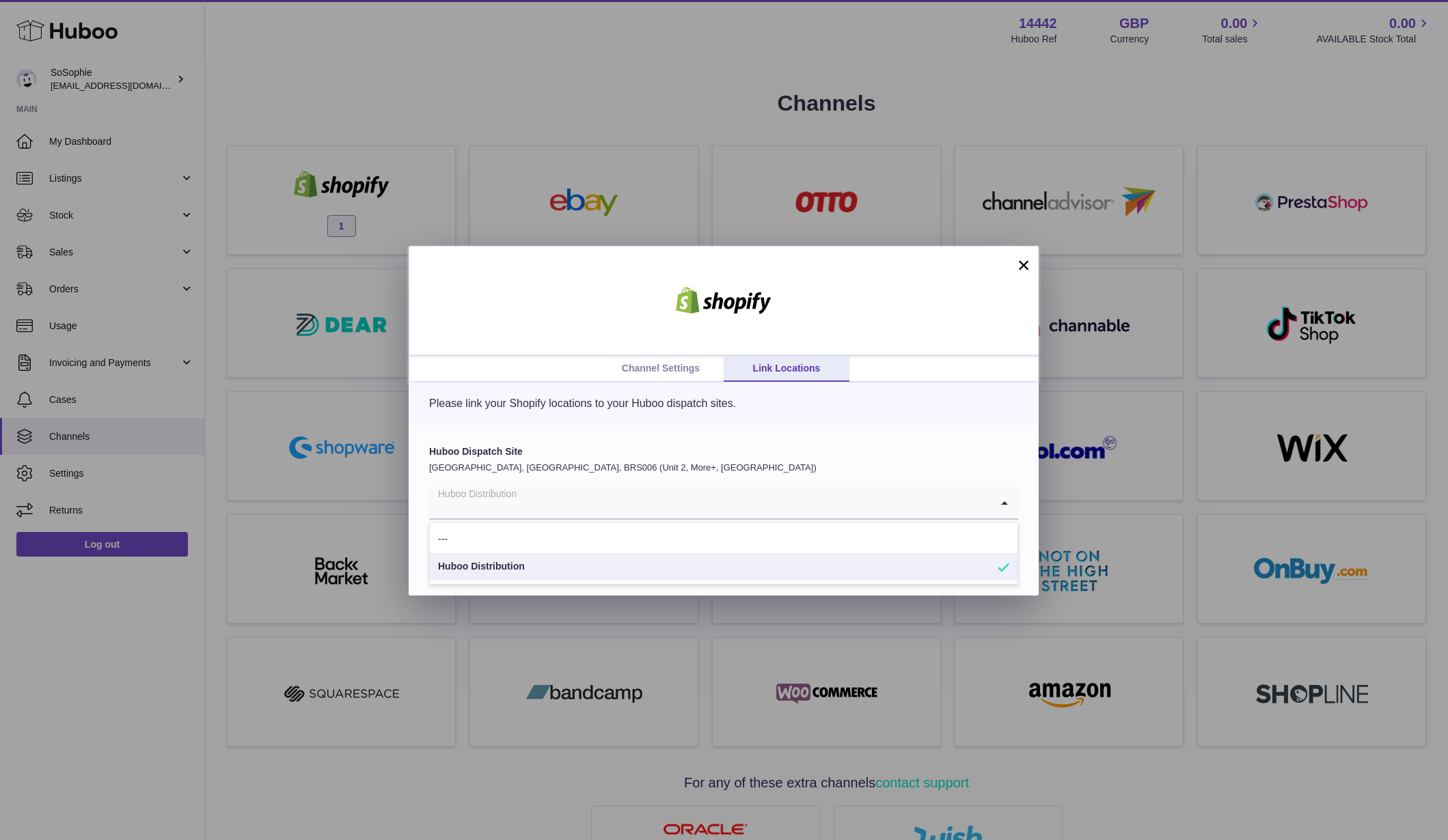
click at [1004, 500] on icon "Search for option" at bounding box center [1004, 503] width 27 height 31
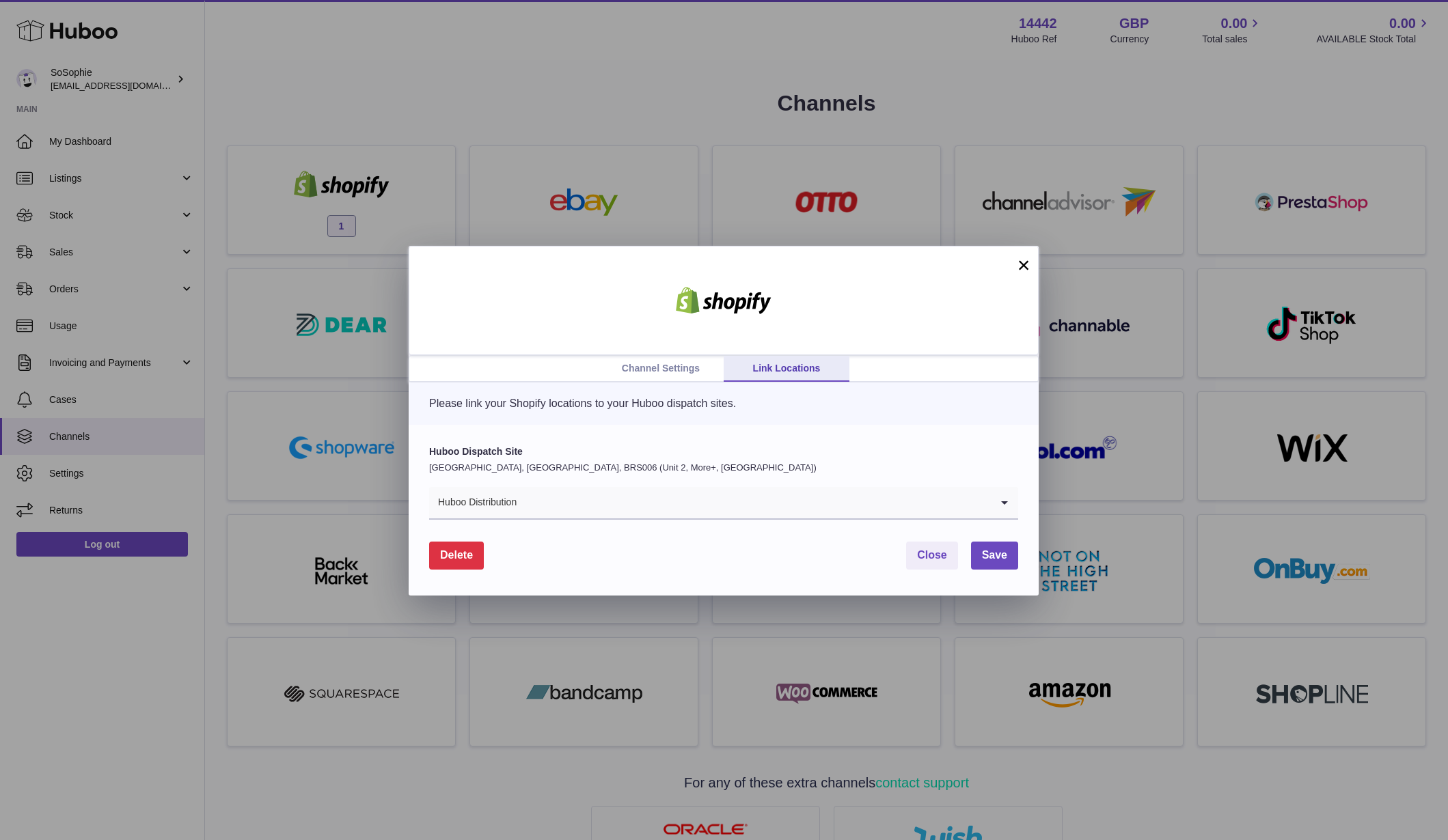
click at [980, 454] on label "Huboo Dispatch Site" at bounding box center [723, 452] width 589 height 13
click at [680, 368] on link "Channel Settings" at bounding box center [661, 369] width 126 height 26
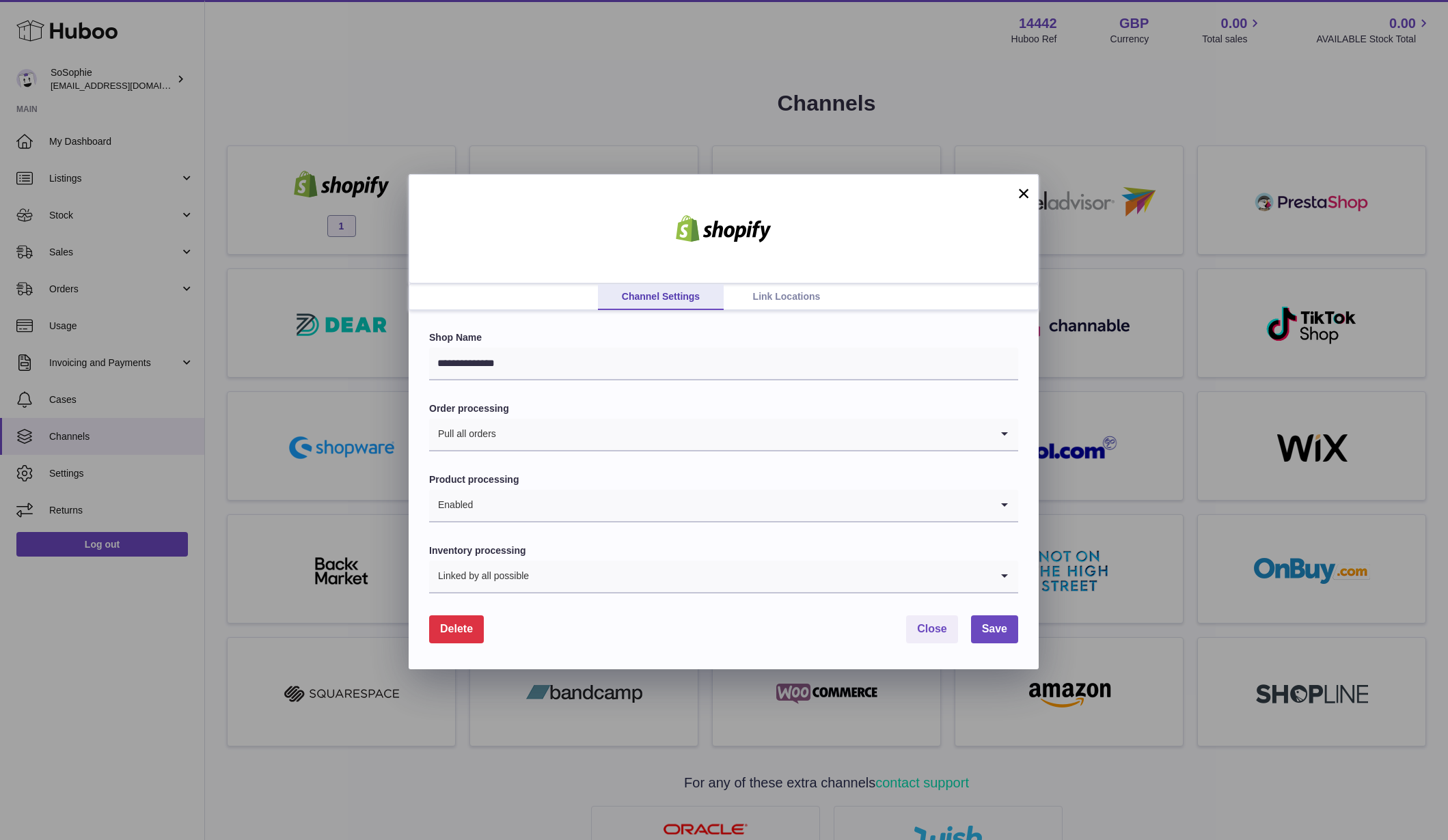
scroll to position [2, 0]
click at [1004, 572] on icon "Search for option" at bounding box center [1004, 577] width 27 height 31
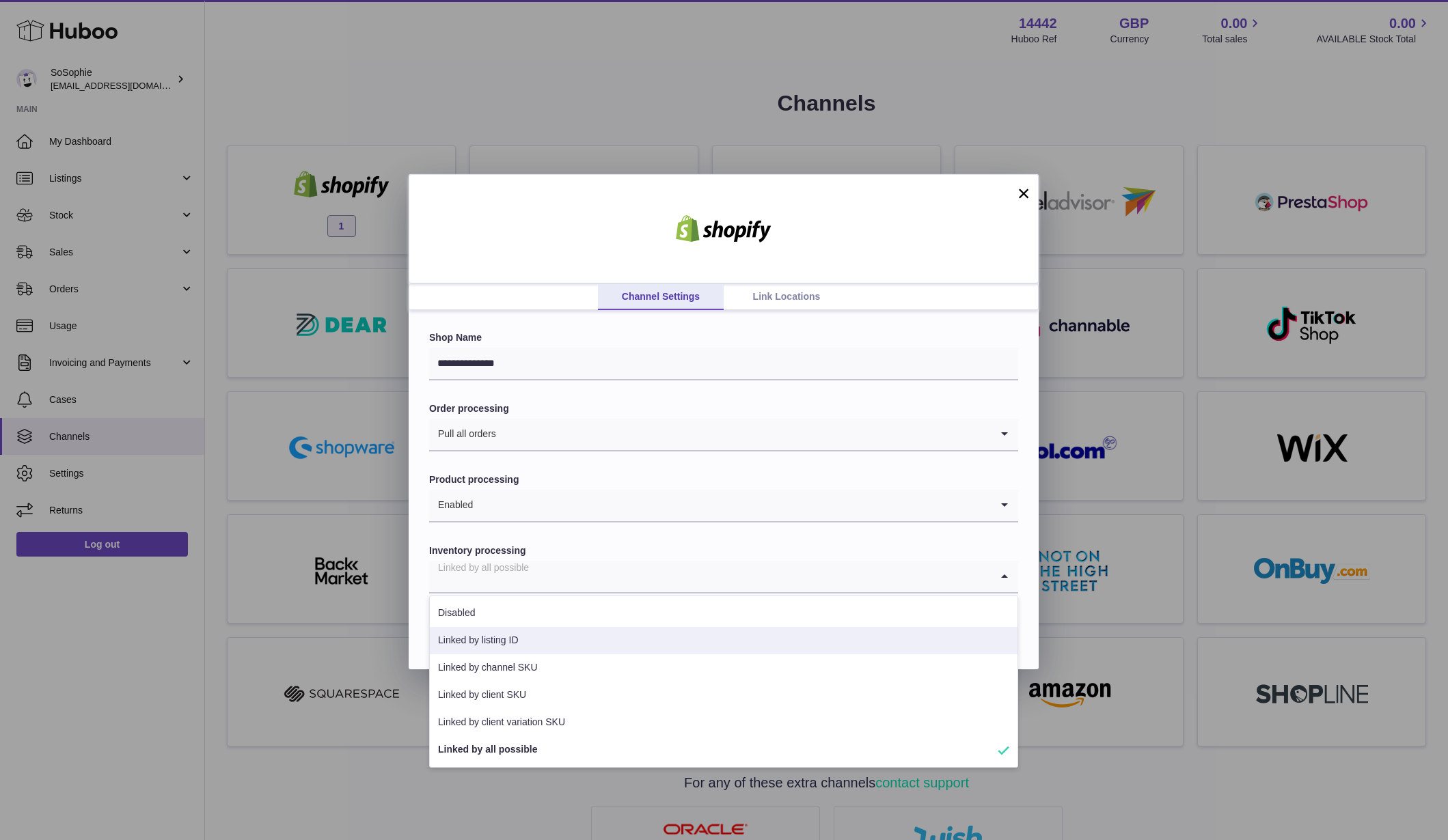
click at [503, 800] on div "**********" at bounding box center [724, 420] width 1448 height 840
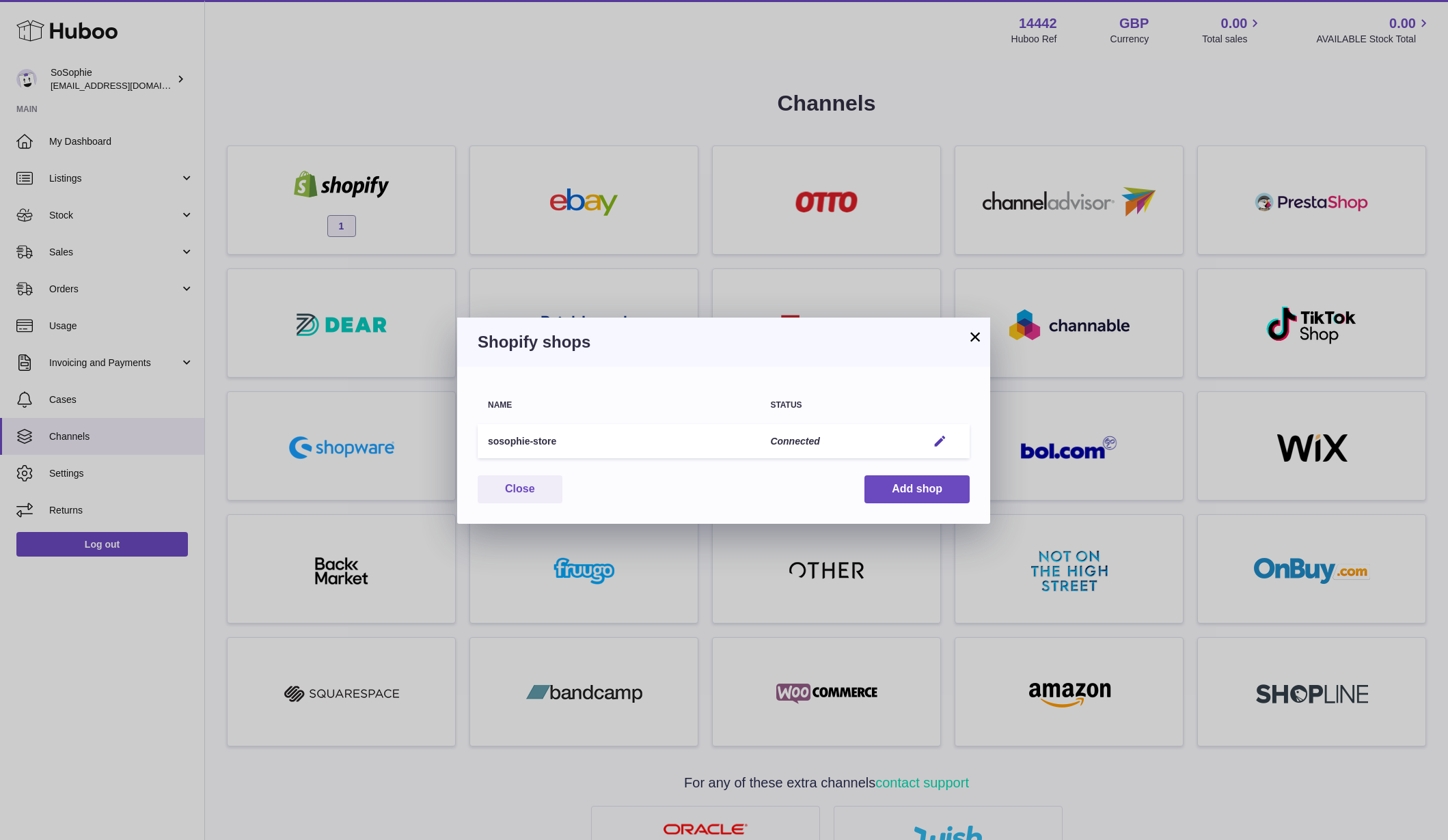
click at [973, 338] on button "×" at bounding box center [975, 337] width 17 height 17
